Goal: Find specific page/section: Find specific page/section

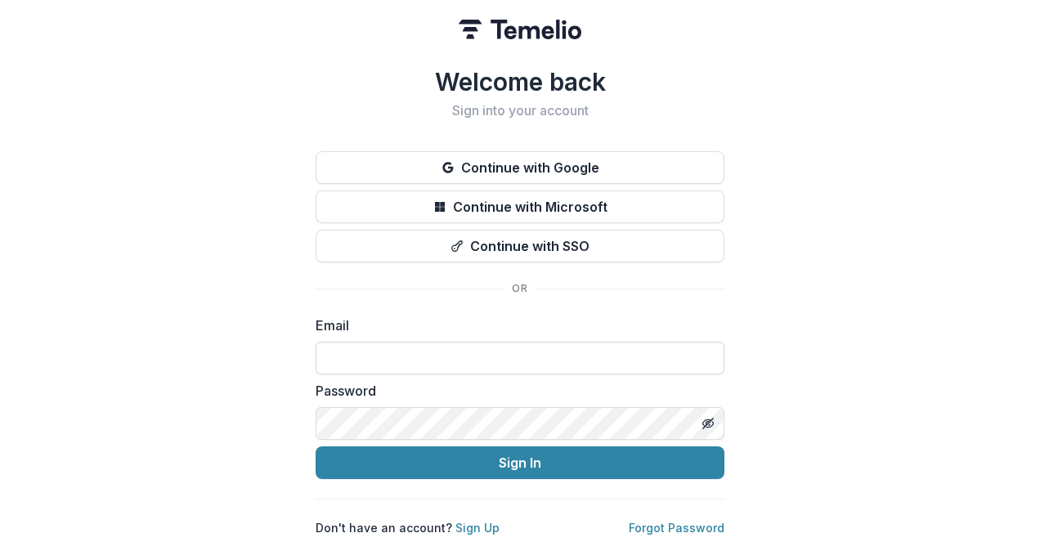
click at [458, 351] on input at bounding box center [520, 358] width 409 height 33
type input "**********"
click at [316, 446] on button "Sign In" at bounding box center [520, 462] width 409 height 33
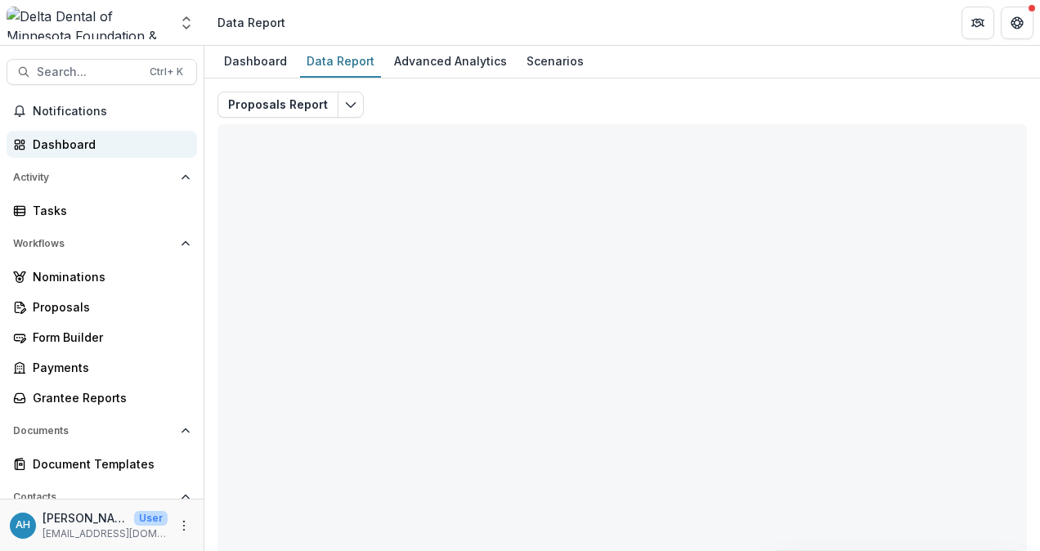
click at [62, 140] on div "Dashboard" at bounding box center [108, 144] width 151 height 17
